Goal: Task Accomplishment & Management: Manage account settings

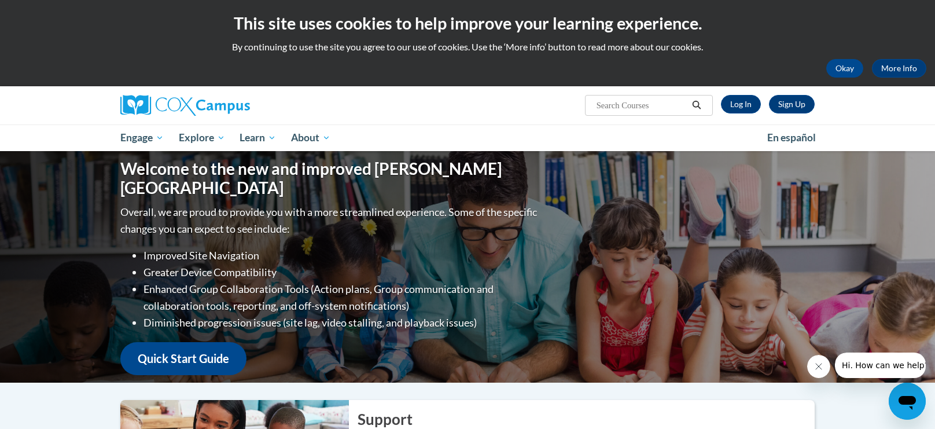
click at [748, 115] on div "Sign Up Log In Search Search..." at bounding box center [586, 100] width 474 height 29
click at [743, 106] on link "Log In" at bounding box center [741, 104] width 40 height 19
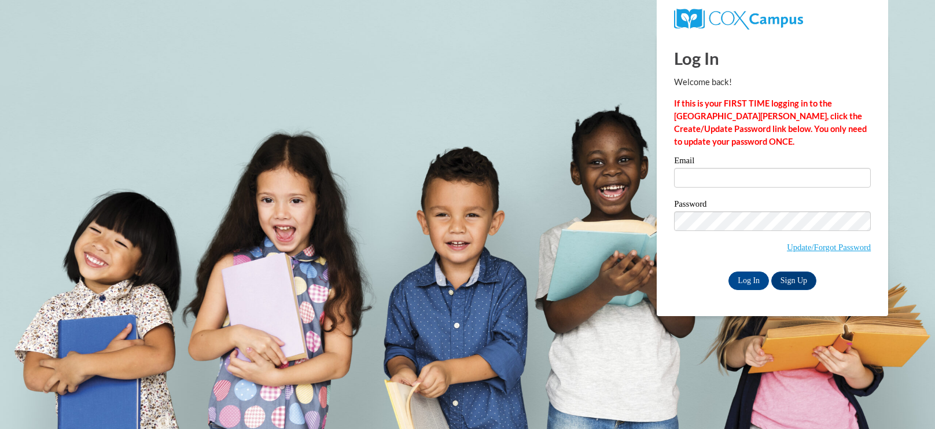
click at [733, 188] on div "Email" at bounding box center [772, 176] width 197 height 40
click at [733, 183] on input "Email" at bounding box center [772, 178] width 197 height 20
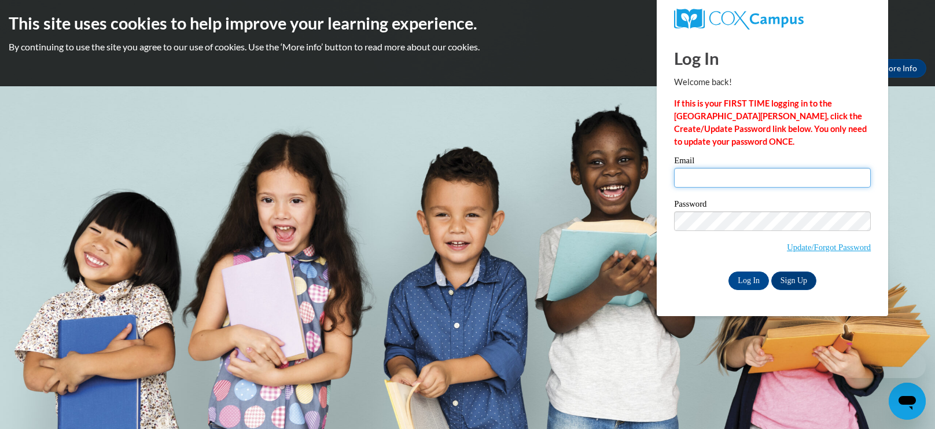
type input "[EMAIL_ADDRESS][DOMAIN_NAME]"
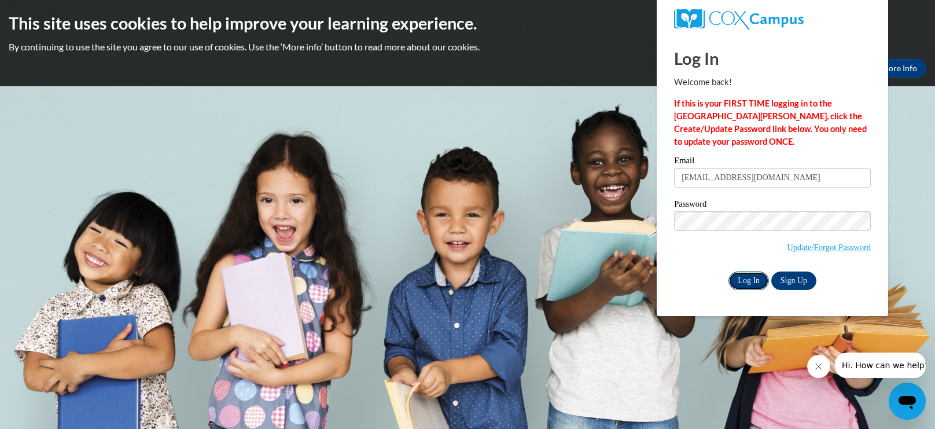
click at [755, 281] on input "Log In" at bounding box center [748, 280] width 40 height 19
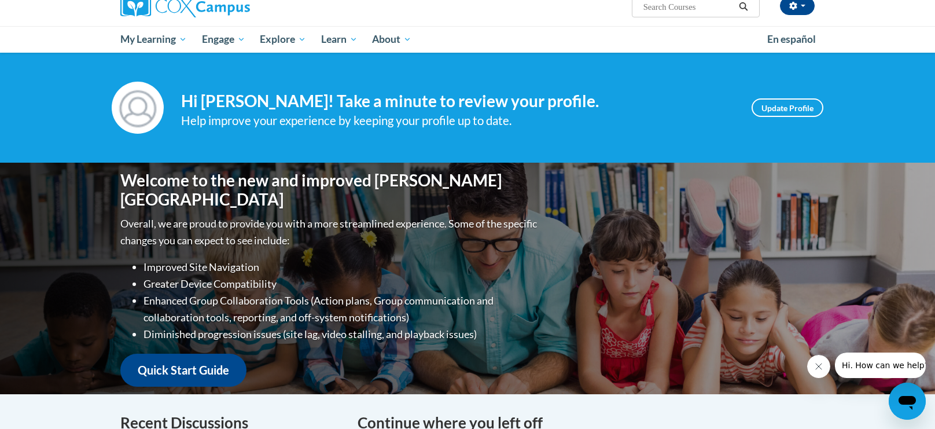
scroll to position [92, 0]
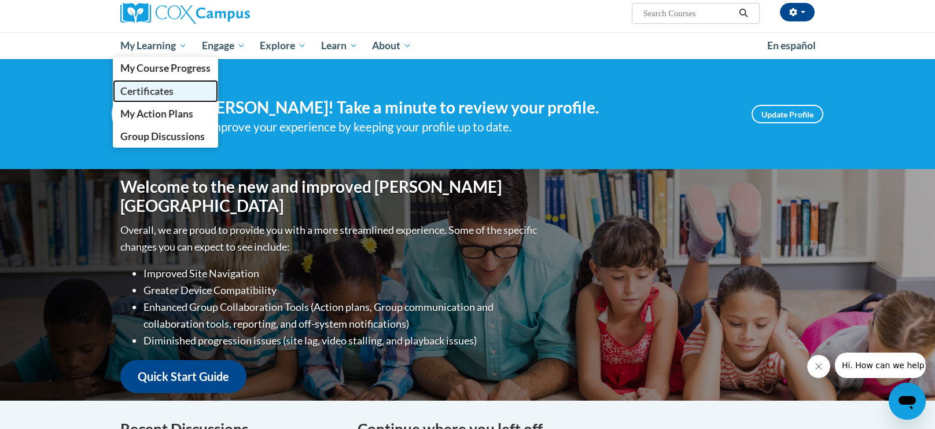
click at [175, 93] on link "Certificates" at bounding box center [165, 91] width 105 height 23
